Goal: Information Seeking & Learning: Obtain resource

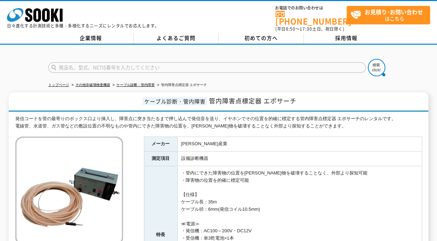
click at [95, 62] on input "text" at bounding box center [207, 67] width 318 height 10
type input "31A"
click at [380, 61] on img at bounding box center [376, 67] width 17 height 17
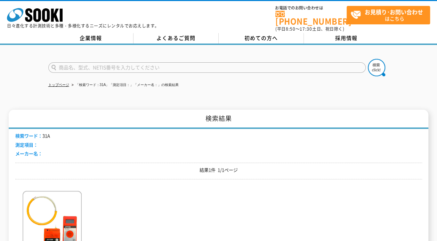
scroll to position [70, 0]
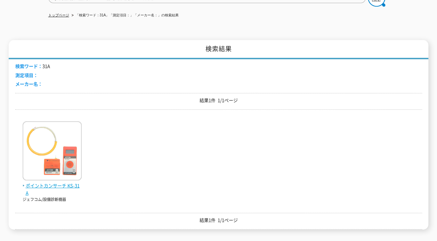
click at [58, 182] on span "ポイントカンサーチ KS-31A" at bounding box center [52, 189] width 59 height 15
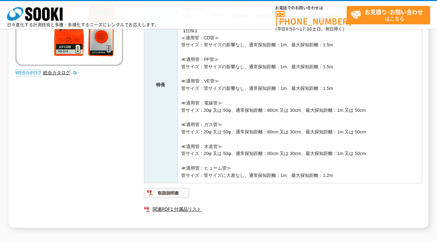
scroll to position [174, 0]
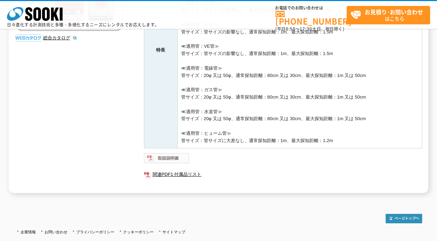
click at [180, 158] on img at bounding box center [167, 157] width 46 height 11
click at [176, 177] on link "関連PDF1 付属品リスト" at bounding box center [283, 174] width 278 height 9
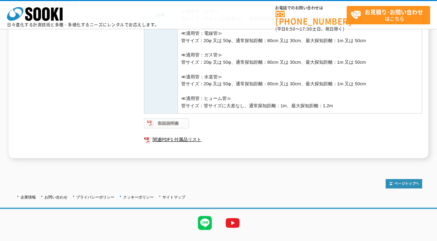
click at [178, 125] on img at bounding box center [167, 123] width 46 height 11
